Goal: Information Seeking & Learning: Understand process/instructions

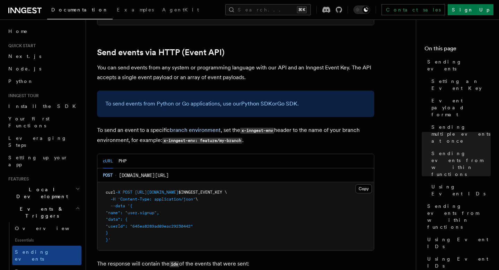
scroll to position [1437, 0]
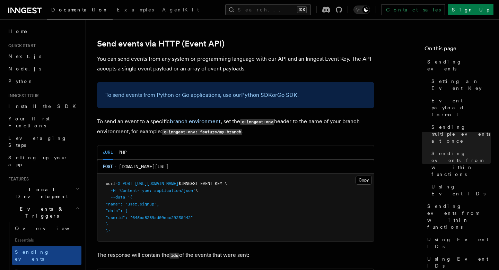
click at [141, 179] on pre "curl -X POST [URL][DOMAIN_NAME] $INNGEST_EVENT_KEY \ -H 'Content-Type: applicat…" at bounding box center [235, 207] width 277 height 68
click at [224, 181] on span "$INNGEST_EVENT_KEY \" at bounding box center [203, 183] width 49 height 5
copy span "[URL][DOMAIN_NAME] $INNGEST_EVENT_KEY"
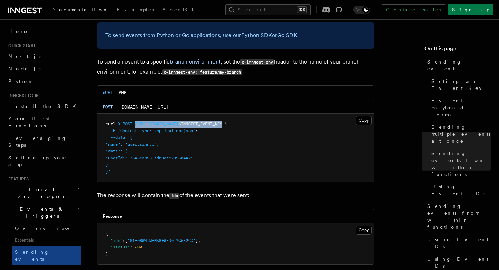
scroll to position [1505, 0]
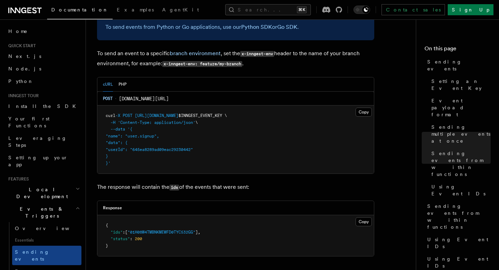
click at [141, 120] on span "'Content-Type: application/json'" at bounding box center [157, 122] width 78 height 5
click at [129, 120] on span "'Content-Type: application/json'" at bounding box center [157, 122] width 78 height 5
copy span "Content-Type"
click at [173, 113] on span "[URL][DOMAIN_NAME]" at bounding box center [157, 115] width 44 height 5
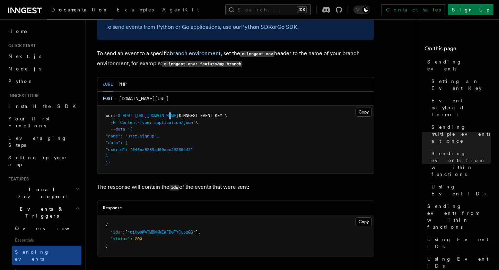
click at [173, 113] on span "[URL][DOMAIN_NAME]" at bounding box center [157, 115] width 44 height 5
click at [177, 113] on pre "curl -X POST [URL][DOMAIN_NAME] $INNGEST_EVENT_KEY \ -H 'Content-Type: applicat…" at bounding box center [235, 139] width 277 height 68
click at [193, 120] on span "'Content-Type: application/json'" at bounding box center [157, 122] width 78 height 5
copy span "application/json"
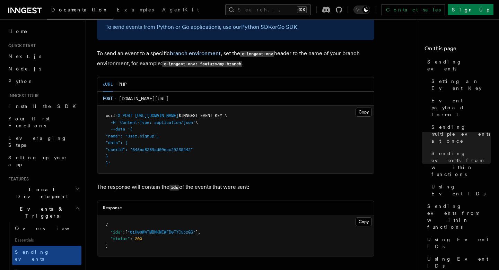
click at [181, 146] on pre "curl -X POST [URL][DOMAIN_NAME] $INNGEST_EVENT_KEY \ -H 'Content-Type: applicat…" at bounding box center [235, 139] width 277 height 68
click at [179, 146] on pre "curl -X POST [URL][DOMAIN_NAME] $INNGEST_EVENT_KEY \ -H 'Content-Type: applicat…" at bounding box center [235, 139] width 277 height 68
click at [124, 77] on button "PHP" at bounding box center [123, 84] width 8 height 14
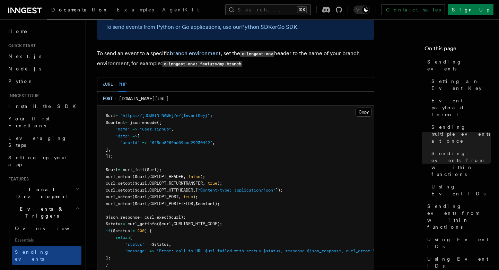
click at [111, 77] on button "cURL" at bounding box center [108, 84] width 10 height 14
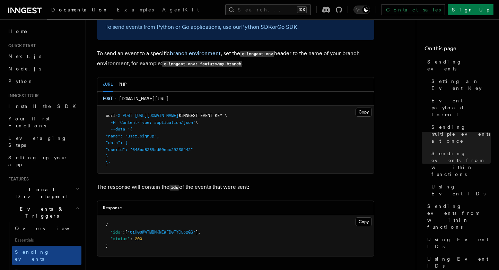
drag, startPoint x: 134, startPoint y: 160, endPoint x: 104, endPoint y: 111, distance: 57.8
click at [104, 111] on pre "curl -X POST [URL][DOMAIN_NAME] $INNGEST_EVENT_KEY \ -H 'Content-Type: applicat…" at bounding box center [235, 139] width 277 height 68
copy code "curl -X POST [URL][DOMAIN_NAME] $INNGEST_EVENT_KEY \ -H 'Content-Type: applicat…"
click at [185, 129] on pre "curl -X POST [URL][DOMAIN_NAME] $INNGEST_EVENT_KEY \ -H 'Content-Type: applicat…" at bounding box center [235, 139] width 277 height 68
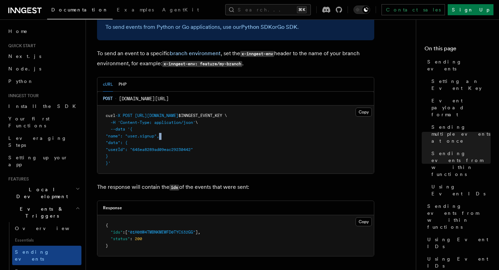
click at [185, 129] on pre "curl -X POST [URL][DOMAIN_NAME] $INNGEST_EVENT_KEY \ -H 'Content-Type: applicat…" at bounding box center [235, 139] width 277 height 68
